Goal: Information Seeking & Learning: Learn about a topic

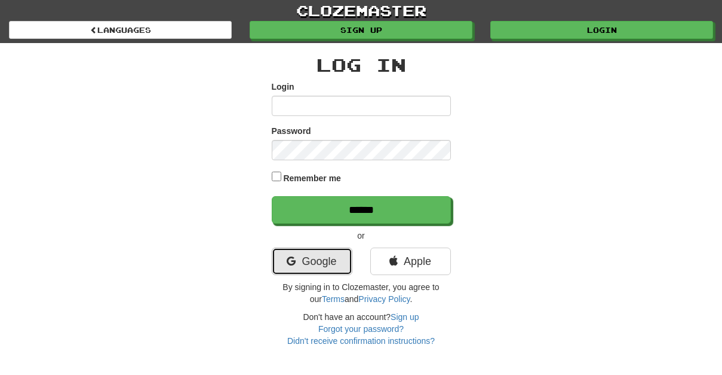
click at [315, 267] on link "Google" at bounding box center [312, 260] width 81 height 27
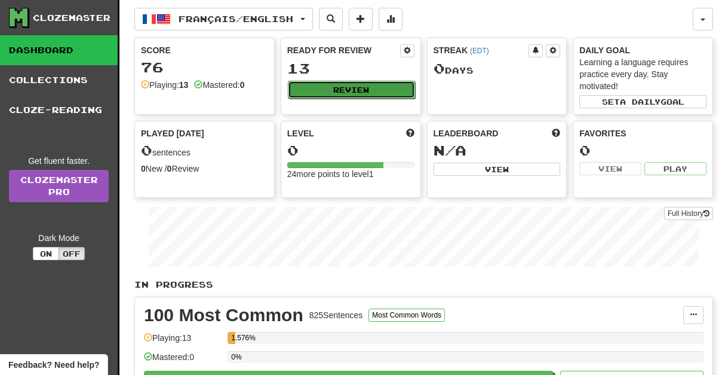
click at [356, 90] on button "Review" at bounding box center [351, 90] width 127 height 18
select select "**"
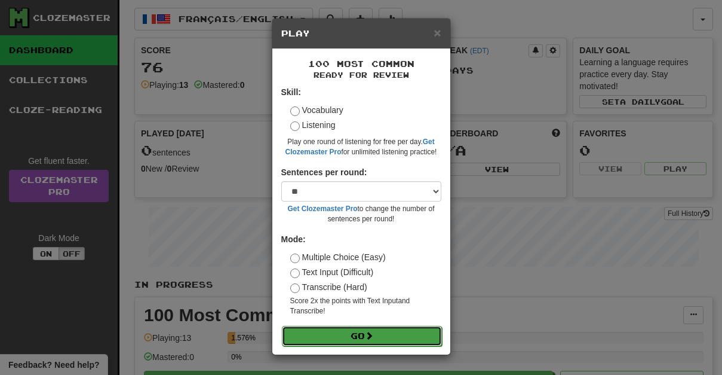
click at [383, 341] on button "Go" at bounding box center [362, 336] width 160 height 20
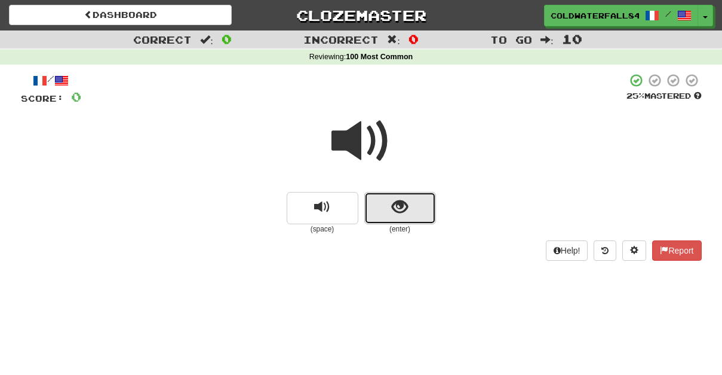
click at [394, 211] on span "show sentence" at bounding box center [400, 207] width 16 height 16
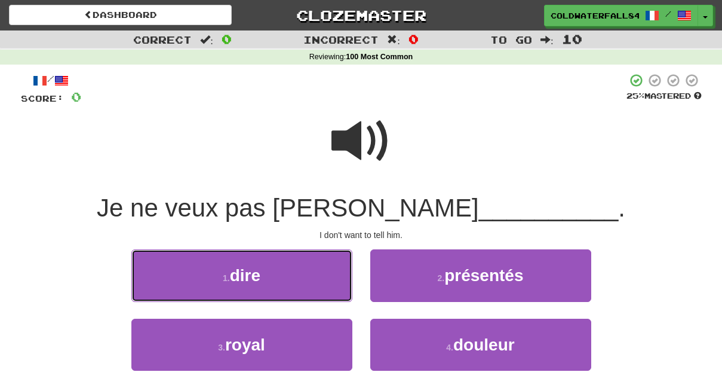
click at [272, 281] on button "1 . dire" at bounding box center [241, 275] width 221 height 52
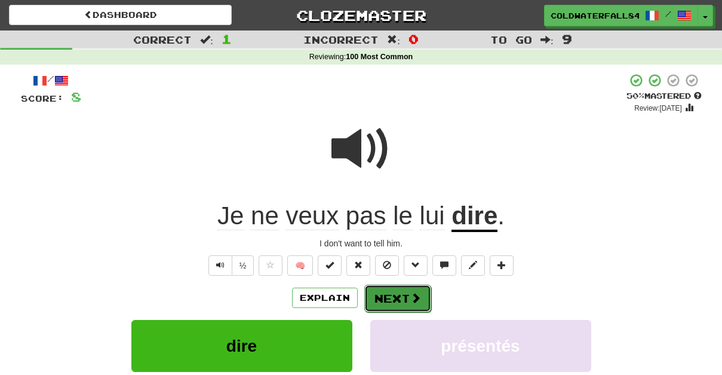
click at [411, 303] on span at bounding box center [416, 297] width 11 height 11
click at [392, 304] on button "Next" at bounding box center [398, 297] width 67 height 27
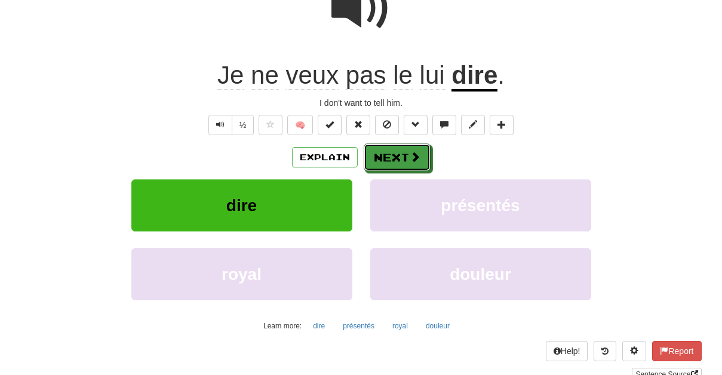
scroll to position [131, 0]
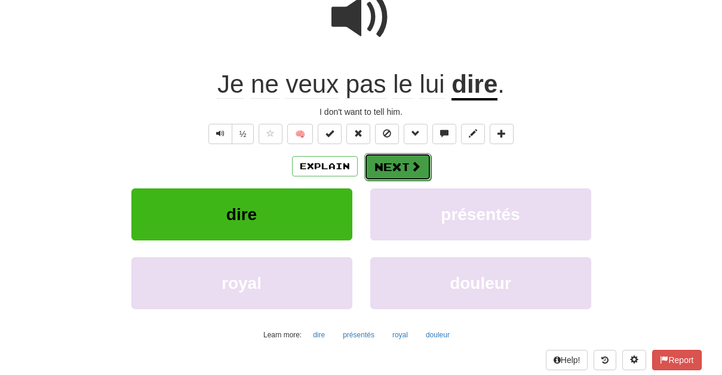
click at [394, 172] on button "Next" at bounding box center [398, 166] width 67 height 27
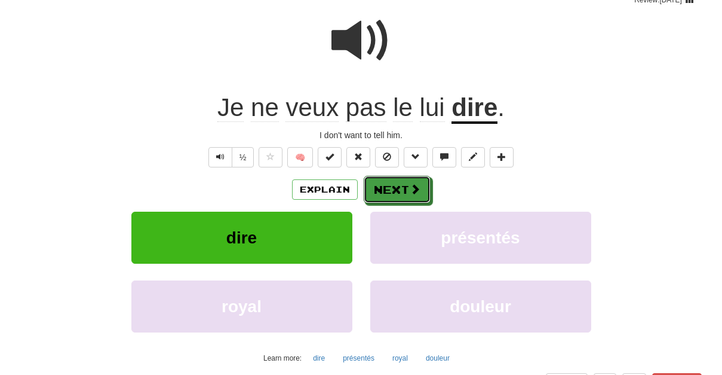
scroll to position [93, 0]
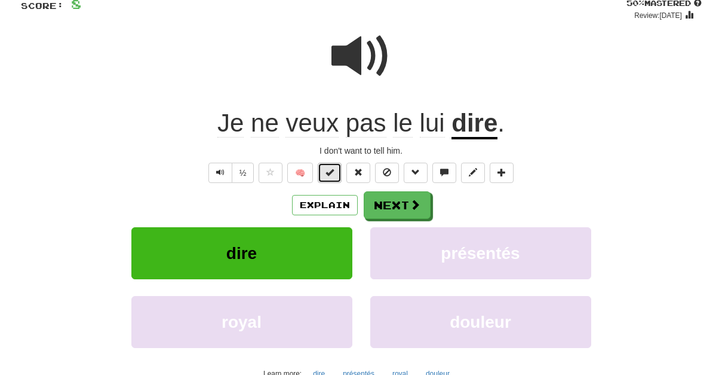
click at [333, 173] on span at bounding box center [330, 172] width 8 height 8
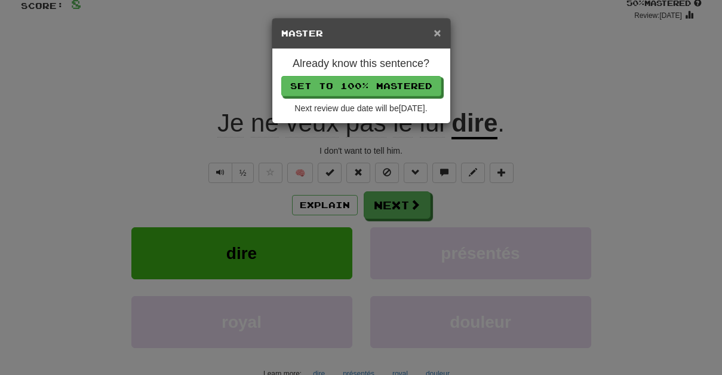
click at [440, 35] on span "×" at bounding box center [437, 33] width 7 height 14
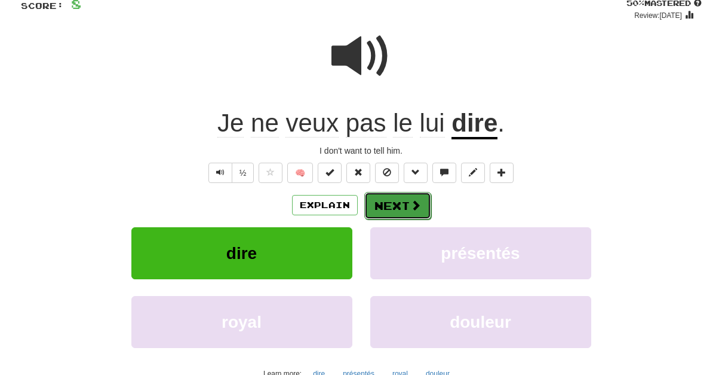
click at [393, 205] on button "Next" at bounding box center [398, 205] width 67 height 27
click at [400, 216] on button "Next" at bounding box center [398, 205] width 67 height 27
click at [393, 213] on button "Next" at bounding box center [397, 204] width 67 height 27
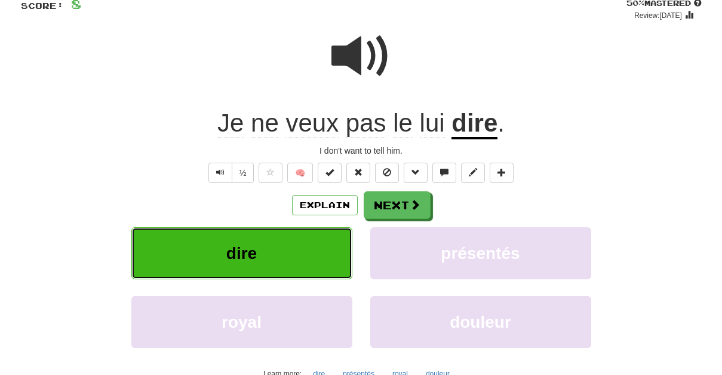
click at [305, 262] on button "dire" at bounding box center [241, 253] width 221 height 52
click at [314, 254] on button "dire" at bounding box center [241, 253] width 221 height 52
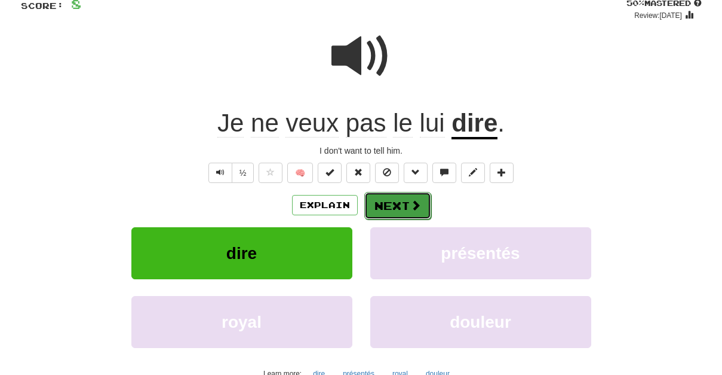
click at [394, 209] on button "Next" at bounding box center [398, 205] width 67 height 27
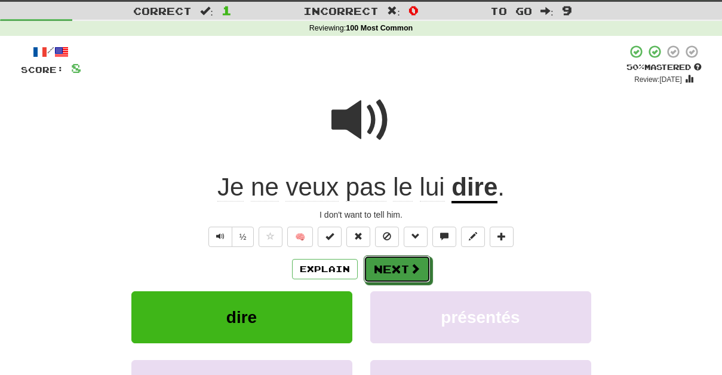
scroll to position [22, 0]
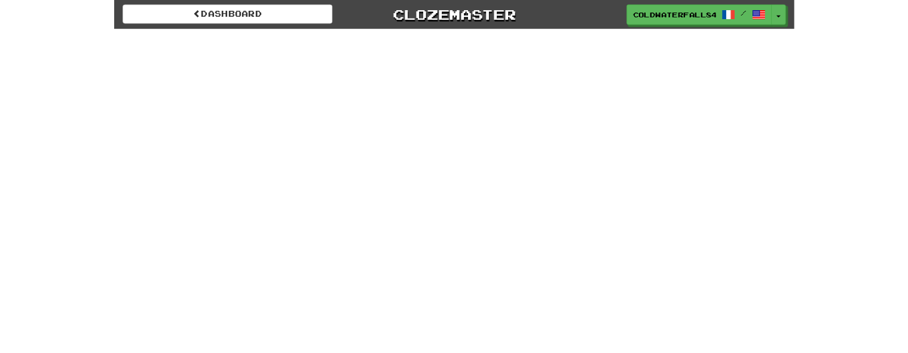
scroll to position [22, 0]
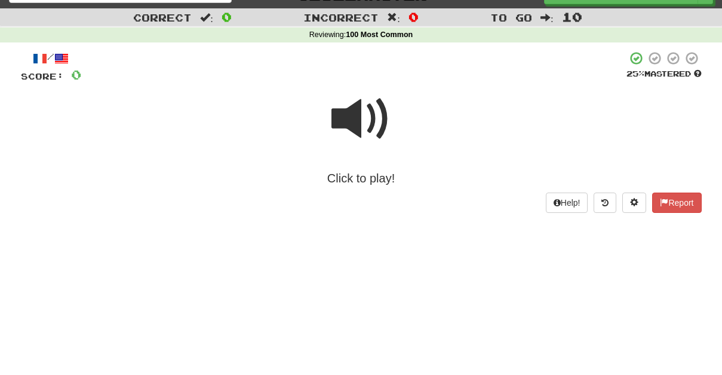
click at [347, 157] on div "Click to play!" at bounding box center [361, 135] width 681 height 102
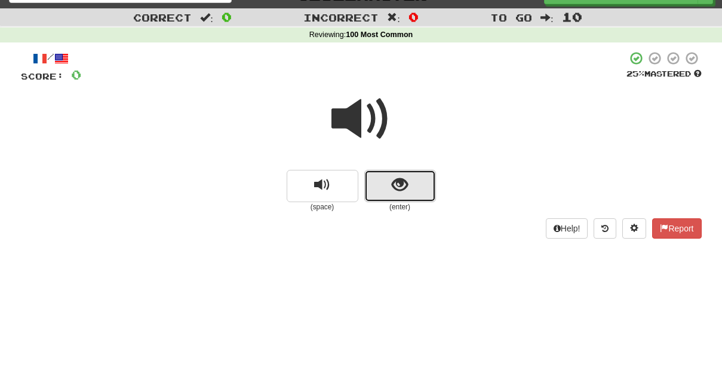
click at [400, 189] on span "show sentence" at bounding box center [400, 185] width 16 height 16
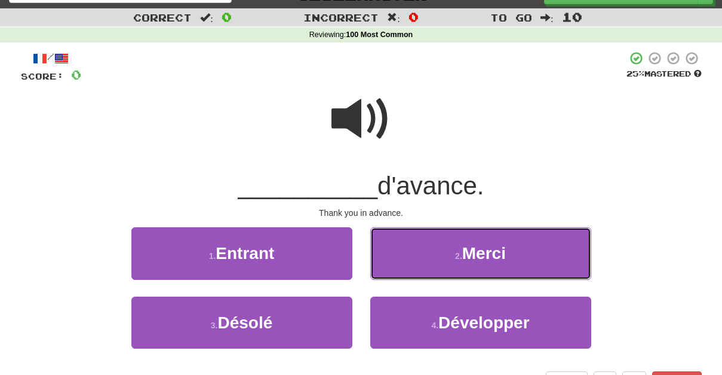
click at [452, 251] on button "2 . Merci" at bounding box center [480, 253] width 221 height 52
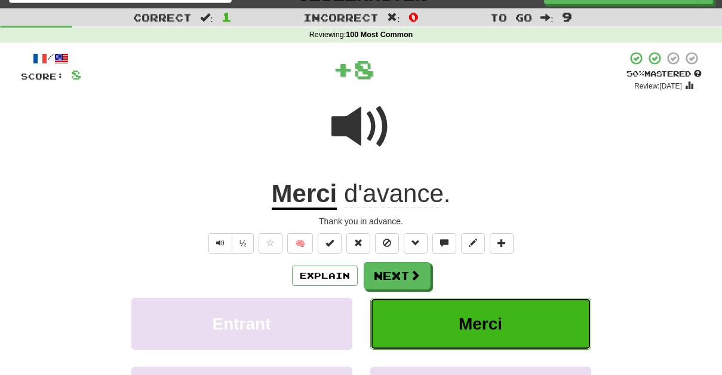
click at [476, 327] on span "Merci" at bounding box center [481, 323] width 44 height 19
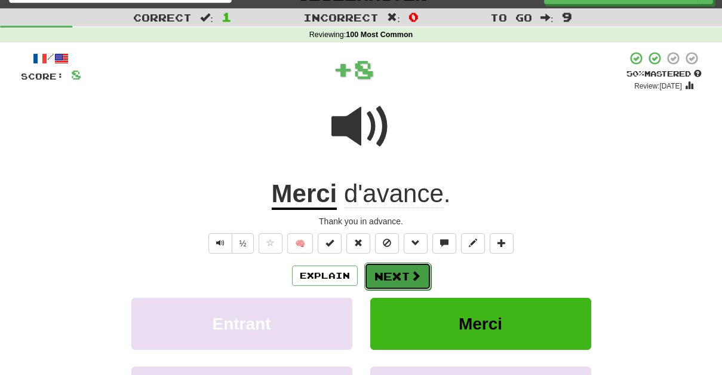
click at [420, 281] on button "Next" at bounding box center [398, 275] width 67 height 27
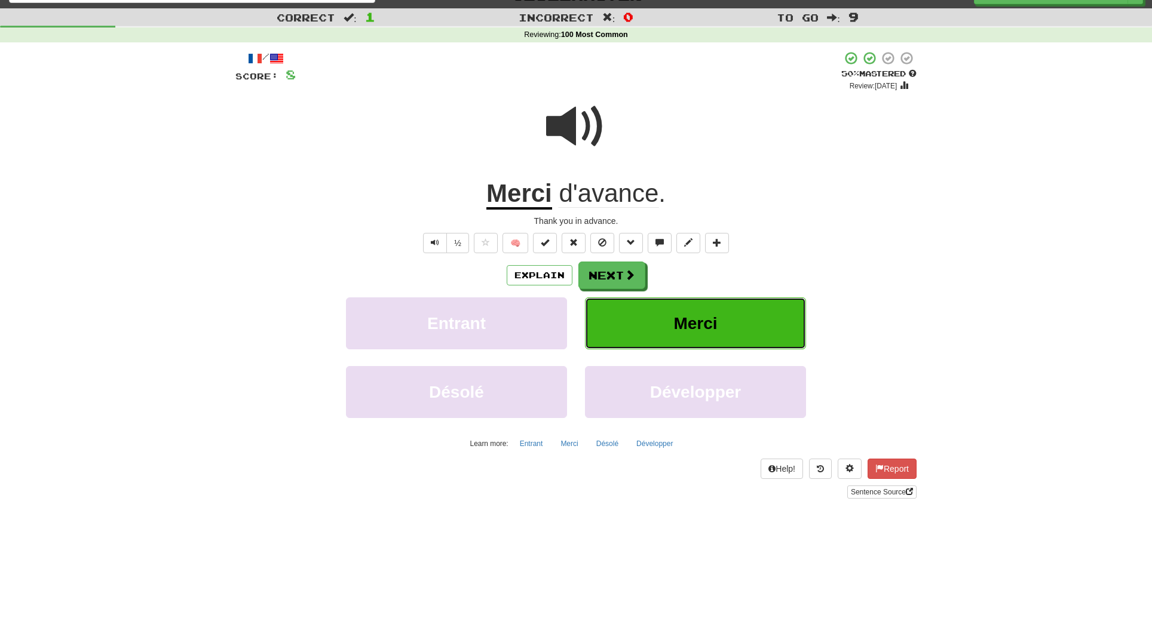
click at [638, 301] on button "Merci" at bounding box center [695, 324] width 221 height 52
click at [624, 282] on button "Next" at bounding box center [612, 275] width 67 height 27
click at [550, 279] on button "Explain" at bounding box center [540, 275] width 66 height 20
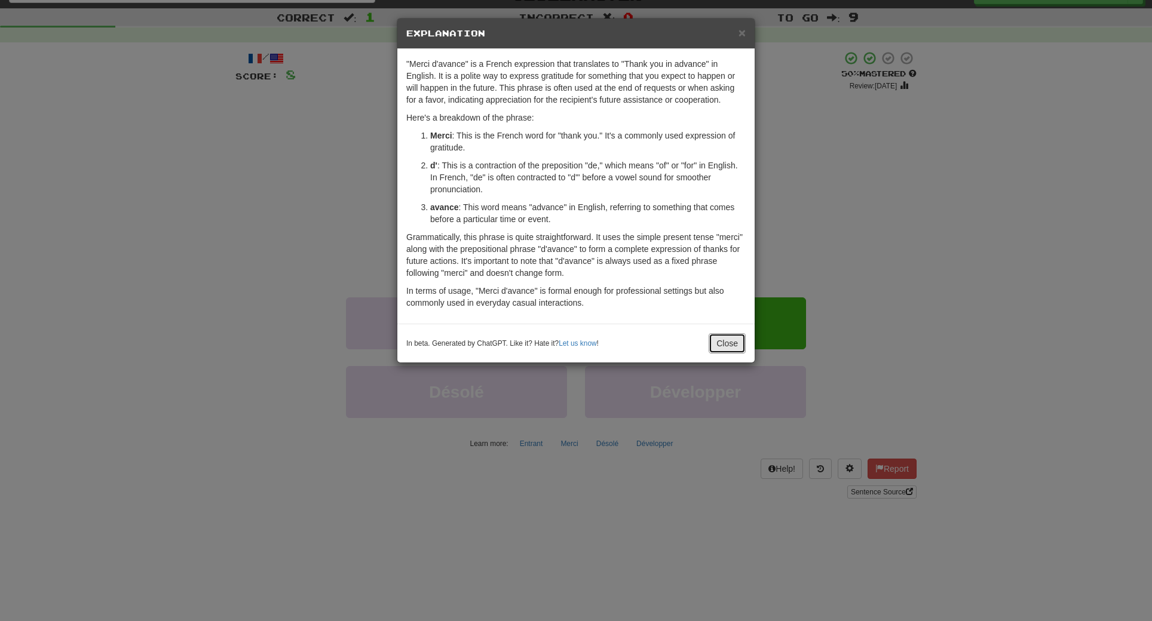
click at [722, 348] on button "Close" at bounding box center [727, 343] width 37 height 20
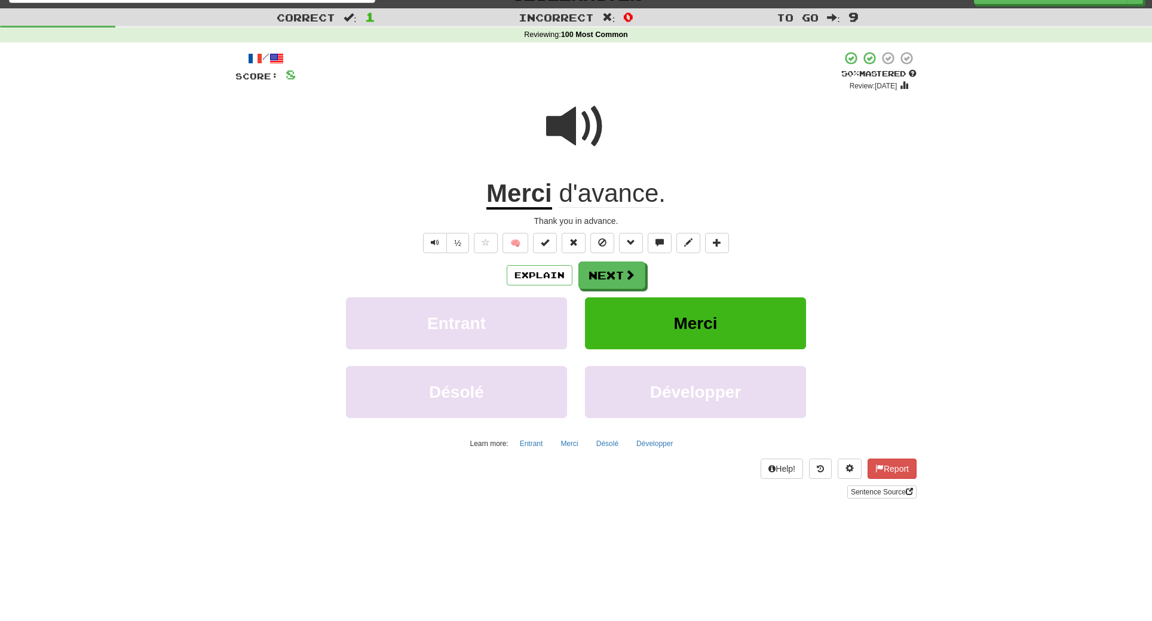
click at [722, 17] on span ":" at bounding box center [833, 18] width 13 height 10
click at [611, 282] on button "Next" at bounding box center [612, 275] width 67 height 27
click at [534, 278] on button "Explain" at bounding box center [540, 275] width 66 height 20
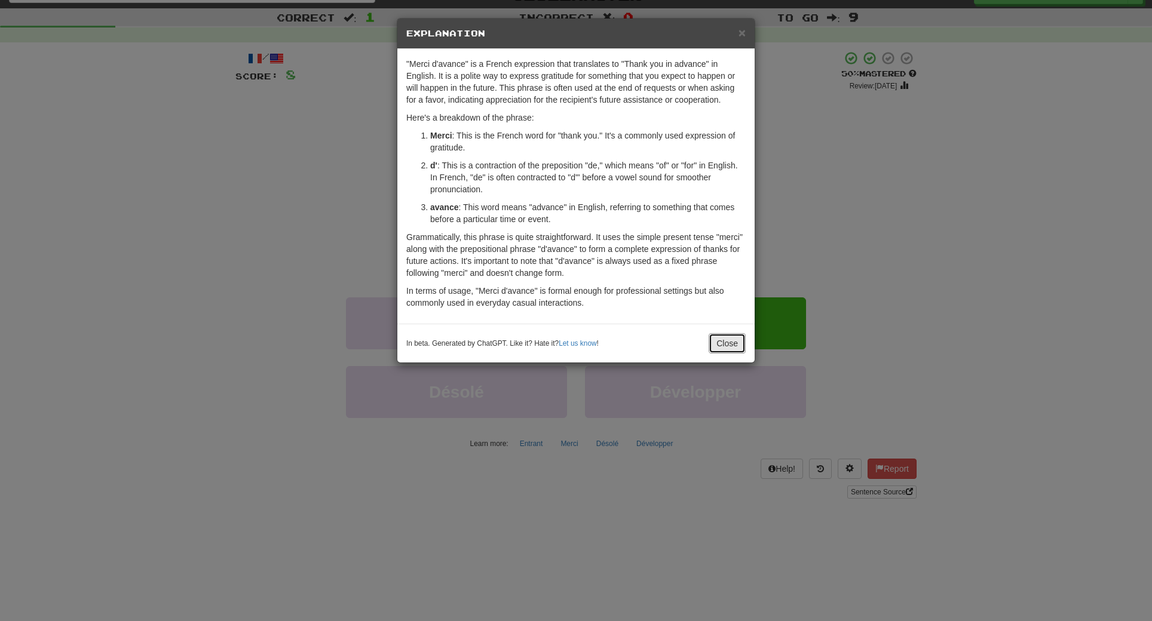
click at [722, 344] on button "Close" at bounding box center [727, 343] width 37 height 20
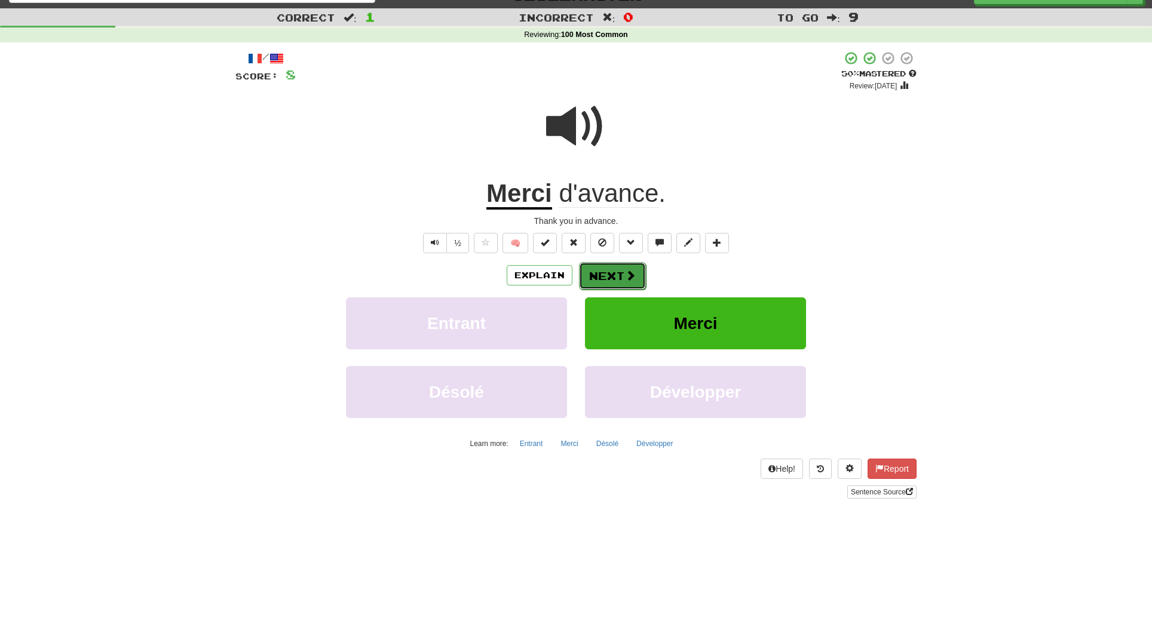
click at [627, 280] on span at bounding box center [630, 275] width 11 height 11
click at [632, 245] on span at bounding box center [631, 242] width 8 height 8
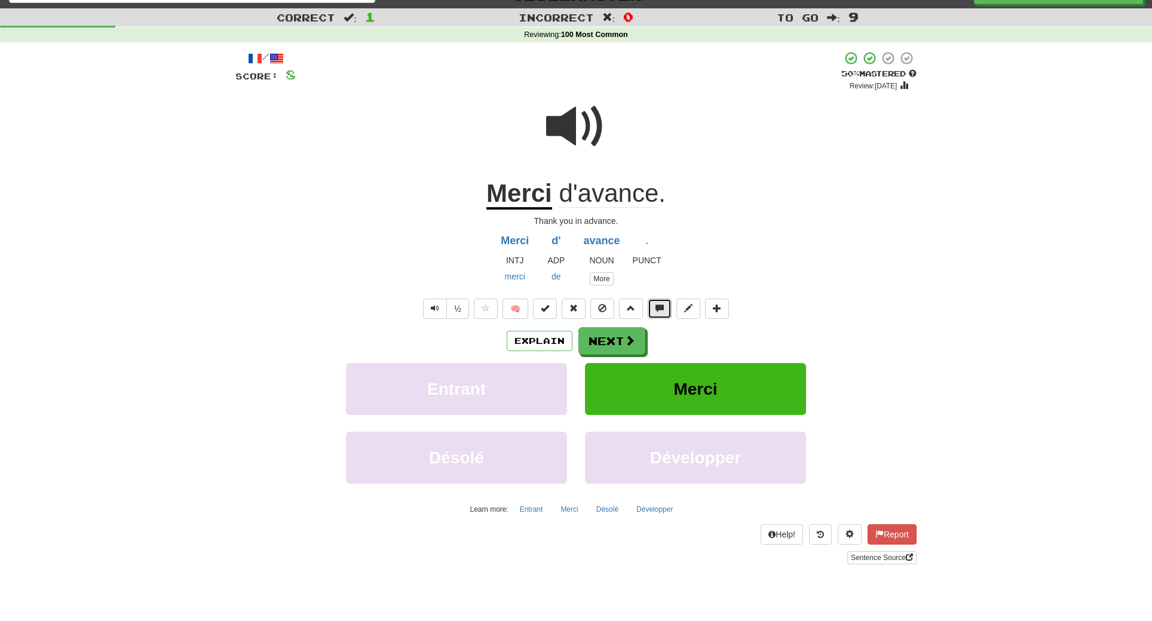
click at [661, 313] on span at bounding box center [660, 308] width 8 height 8
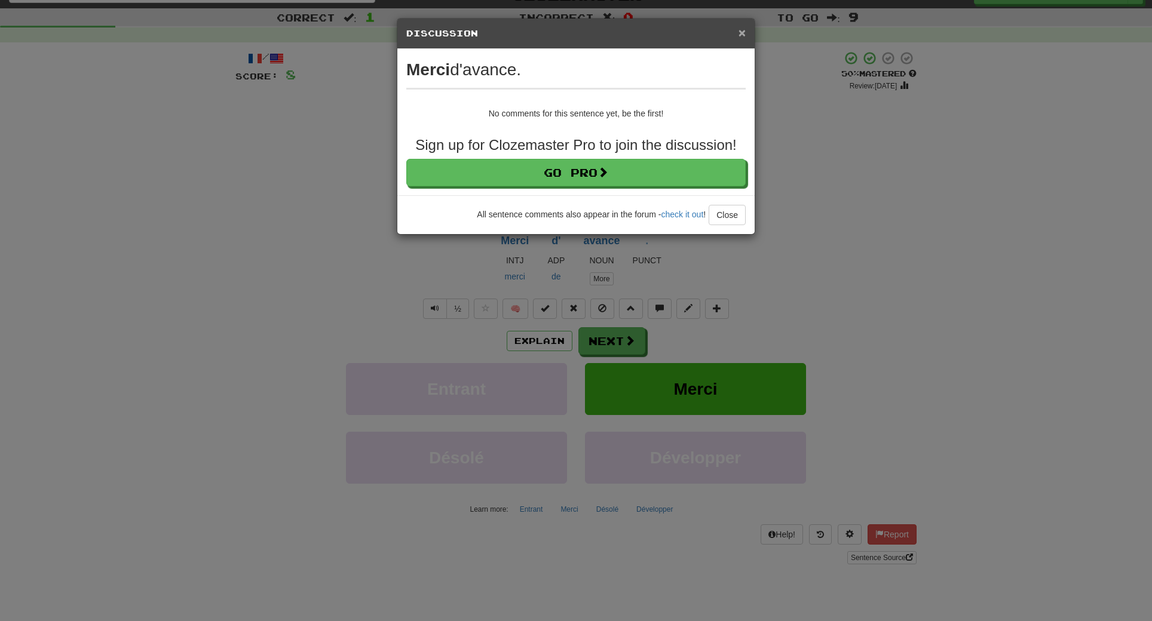
click at [722, 33] on span "×" at bounding box center [742, 33] width 7 height 14
